Goal: Find specific page/section: Find specific page/section

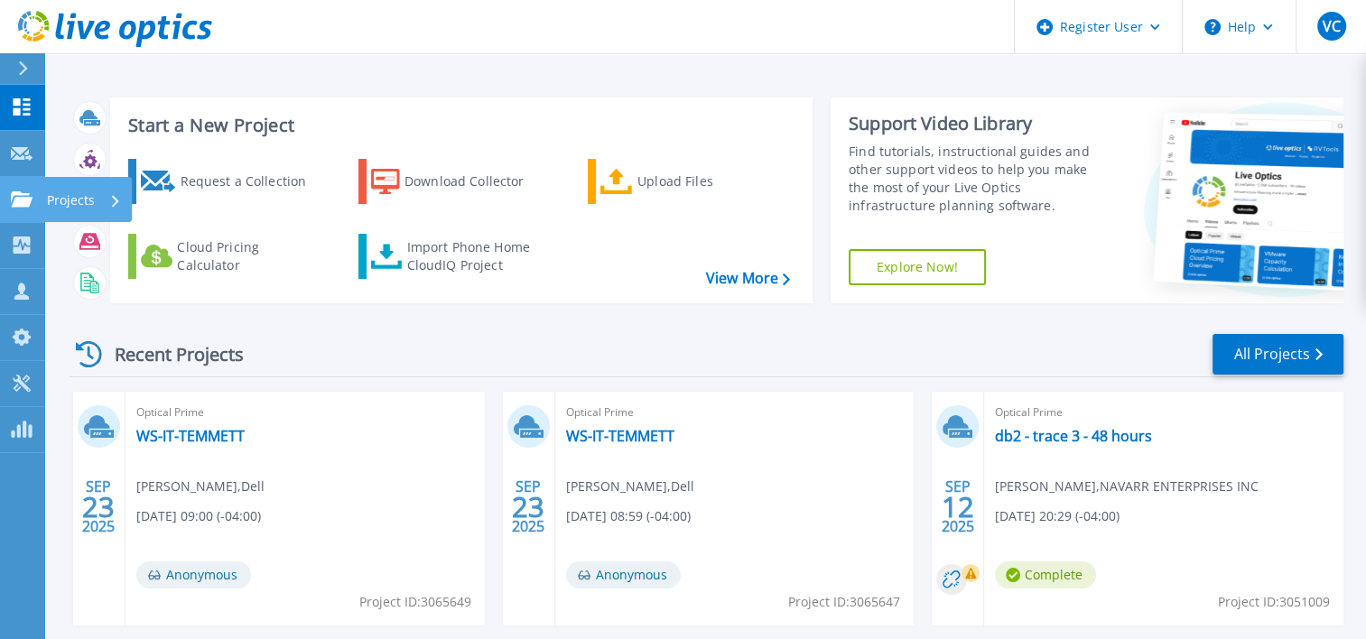
click at [74, 194] on p "Projects" at bounding box center [71, 200] width 48 height 47
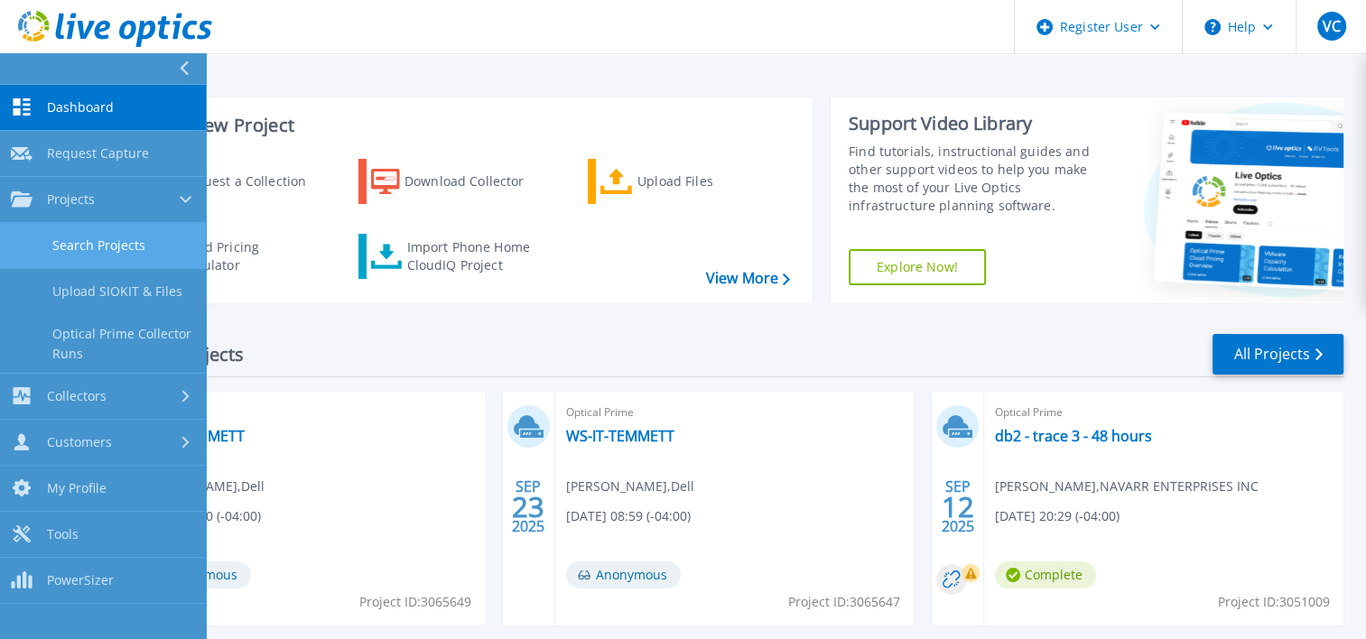
click at [116, 233] on link "Search Projects" at bounding box center [103, 246] width 206 height 46
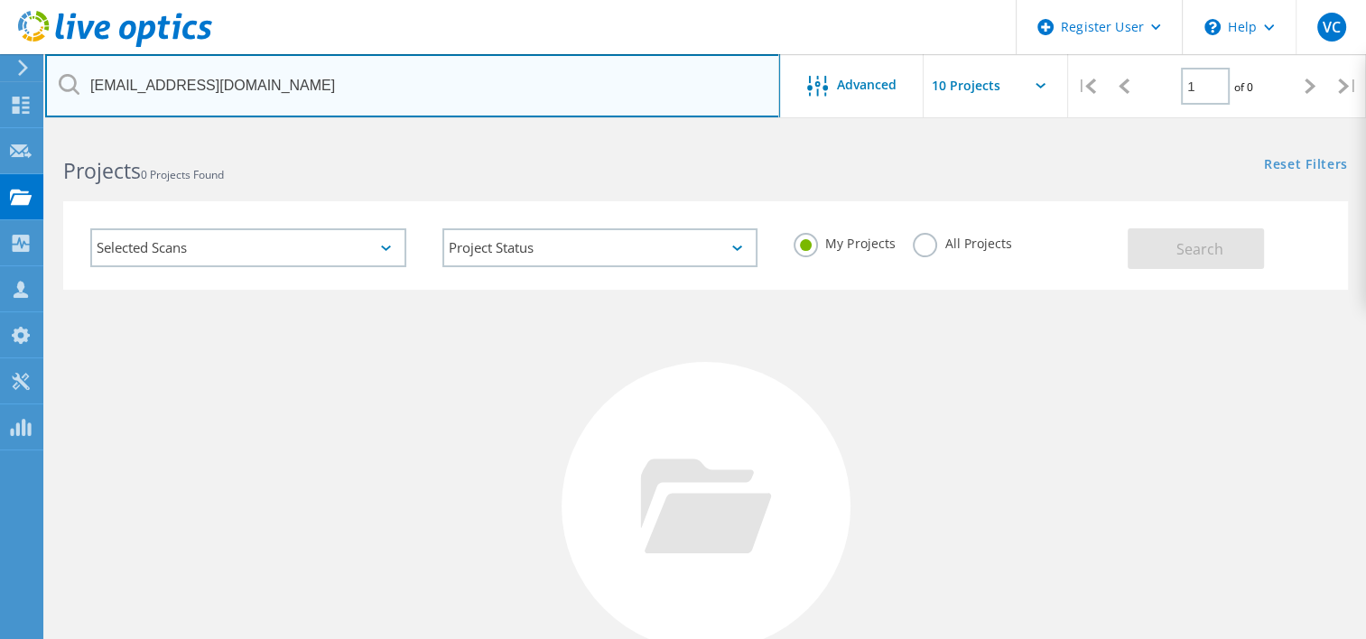
click at [436, 115] on input "bmufson@gafoods.com" at bounding box center [412, 85] width 735 height 63
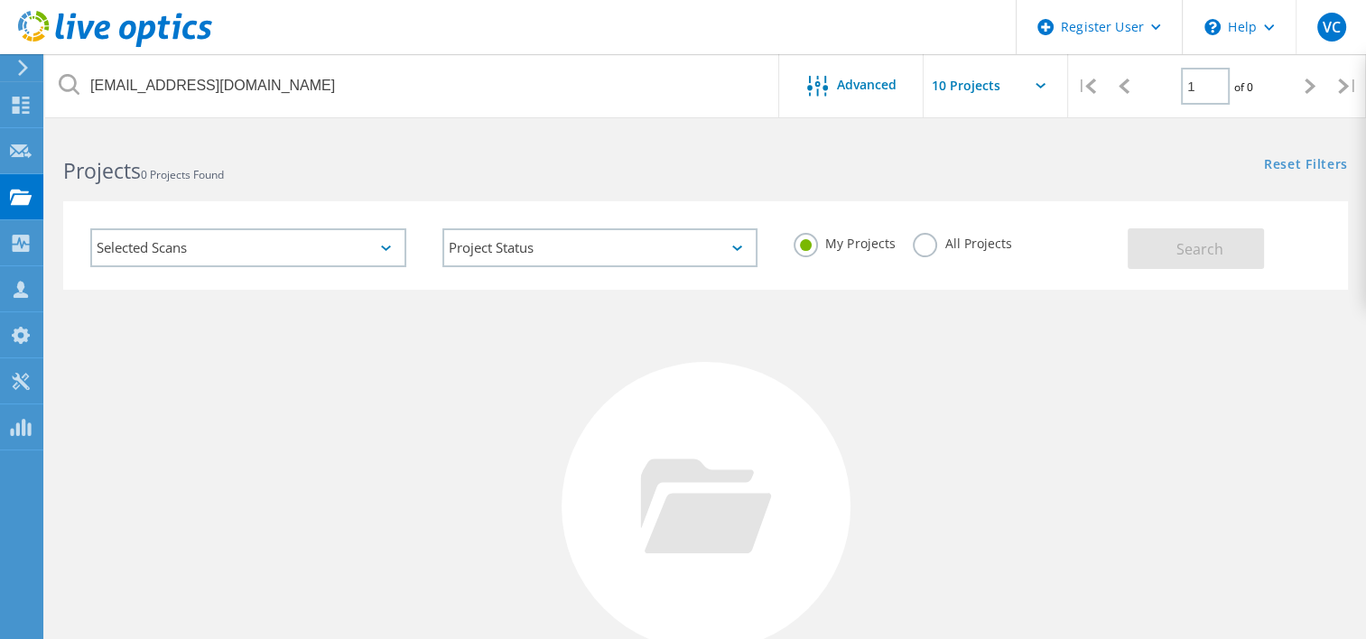
click at [921, 250] on label "All Projects" at bounding box center [962, 241] width 98 height 17
click at [0, 0] on input "All Projects" at bounding box center [0, 0] width 0 height 0
click at [1200, 241] on span "Search" at bounding box center [1200, 249] width 47 height 20
